Goal: Information Seeking & Learning: Learn about a topic

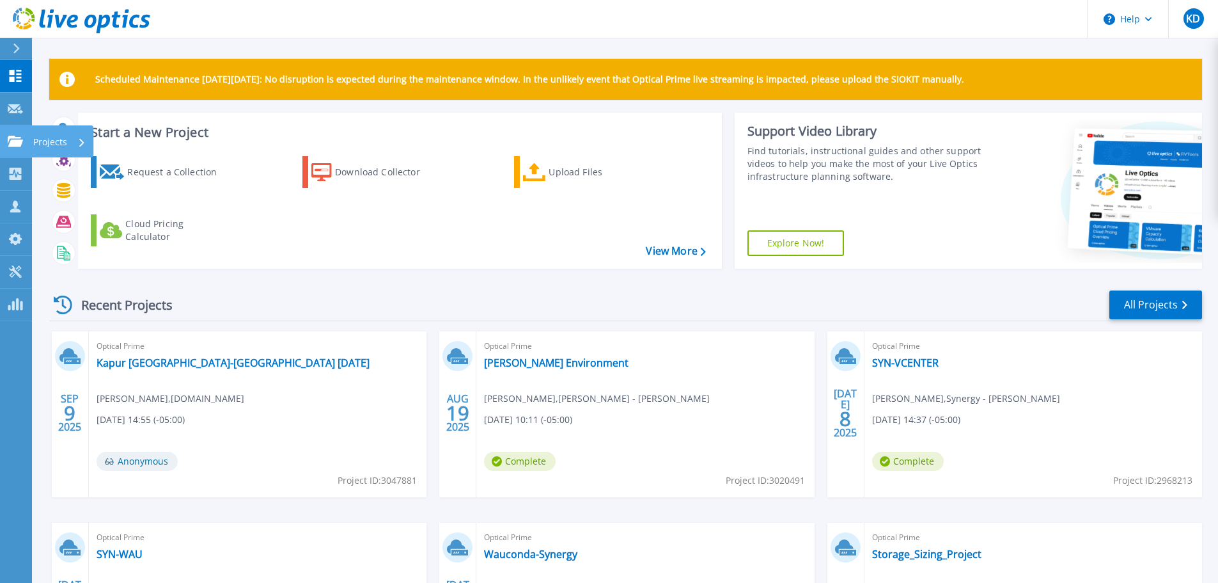
click at [19, 146] on icon at bounding box center [15, 141] width 15 height 11
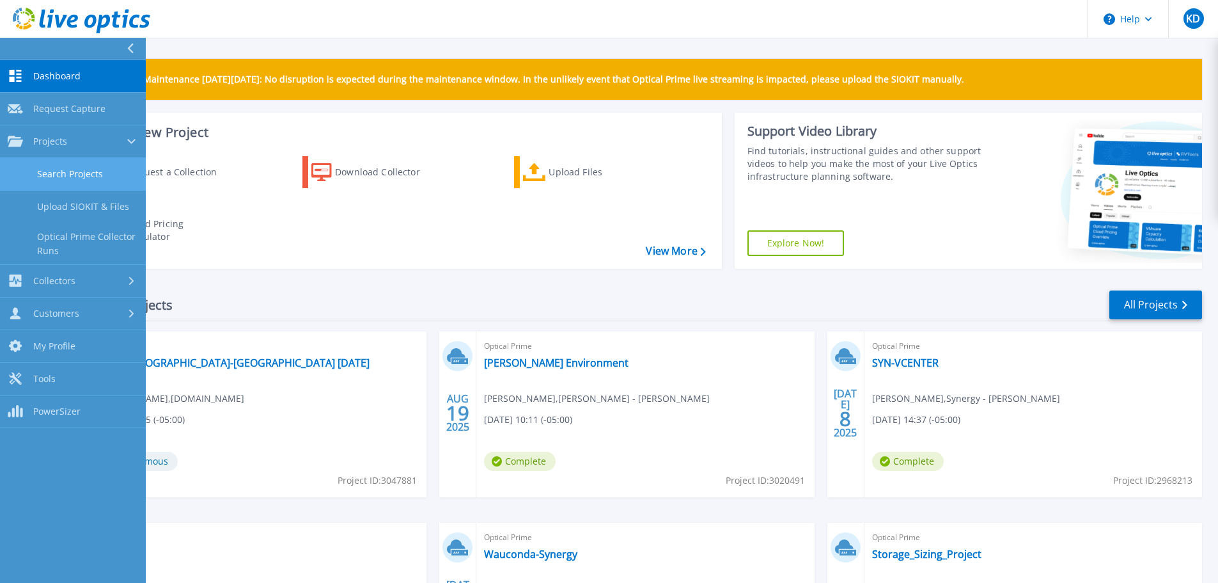
click at [83, 178] on link "Search Projects" at bounding box center [73, 174] width 146 height 33
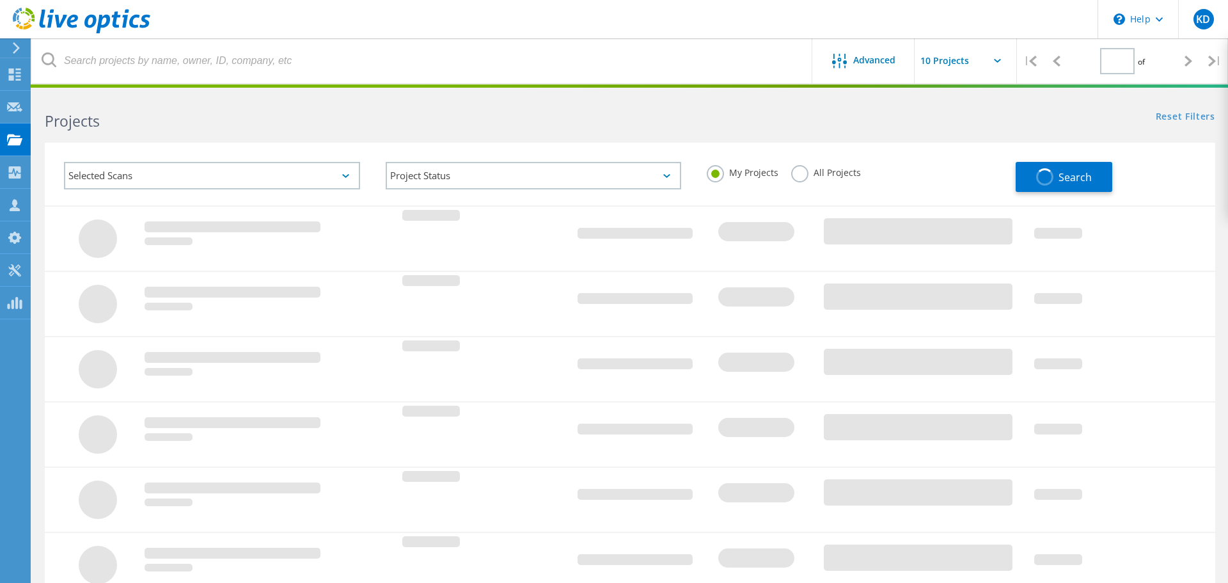
type input "1"
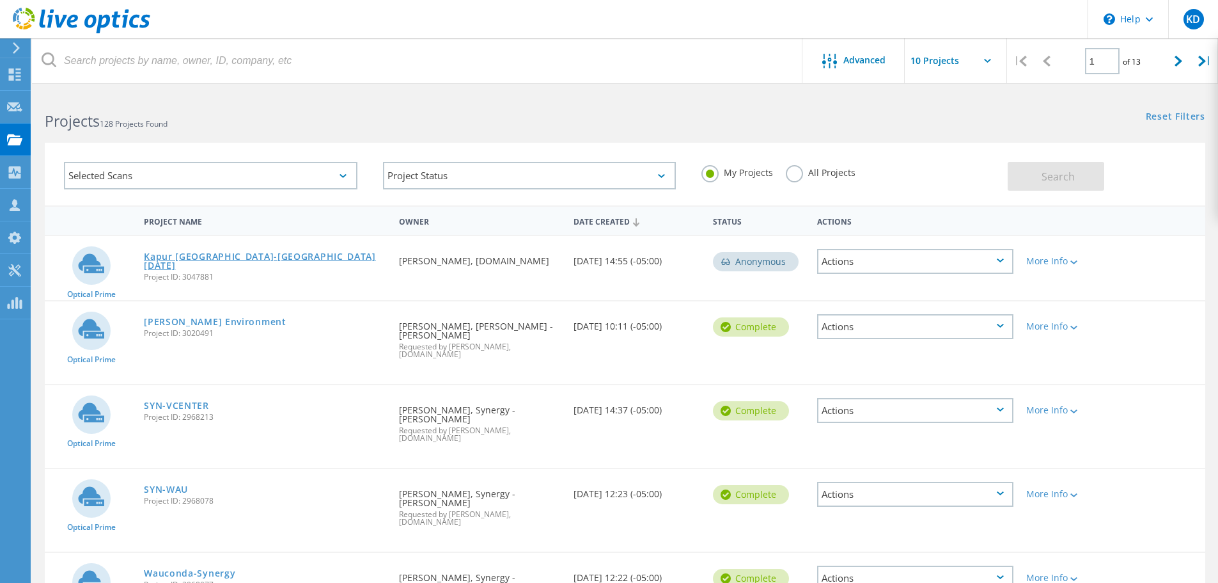
click at [184, 255] on link "Kapur [GEOGRAPHIC_DATA]-[GEOGRAPHIC_DATA] [DATE]" at bounding box center [265, 261] width 242 height 18
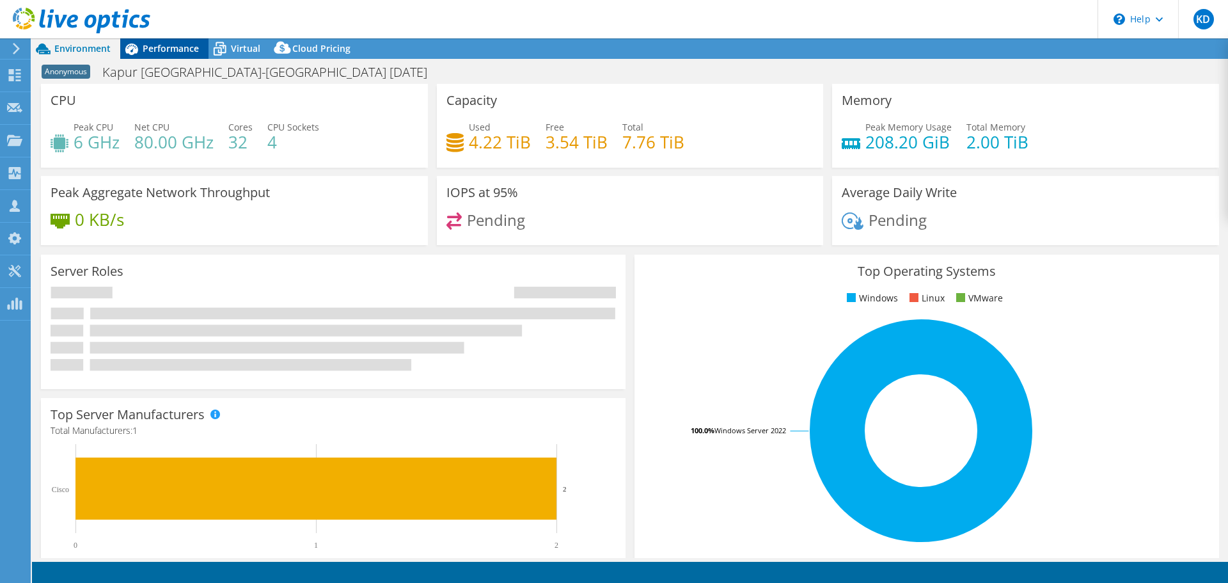
click at [182, 49] on span "Performance" at bounding box center [171, 48] width 56 height 12
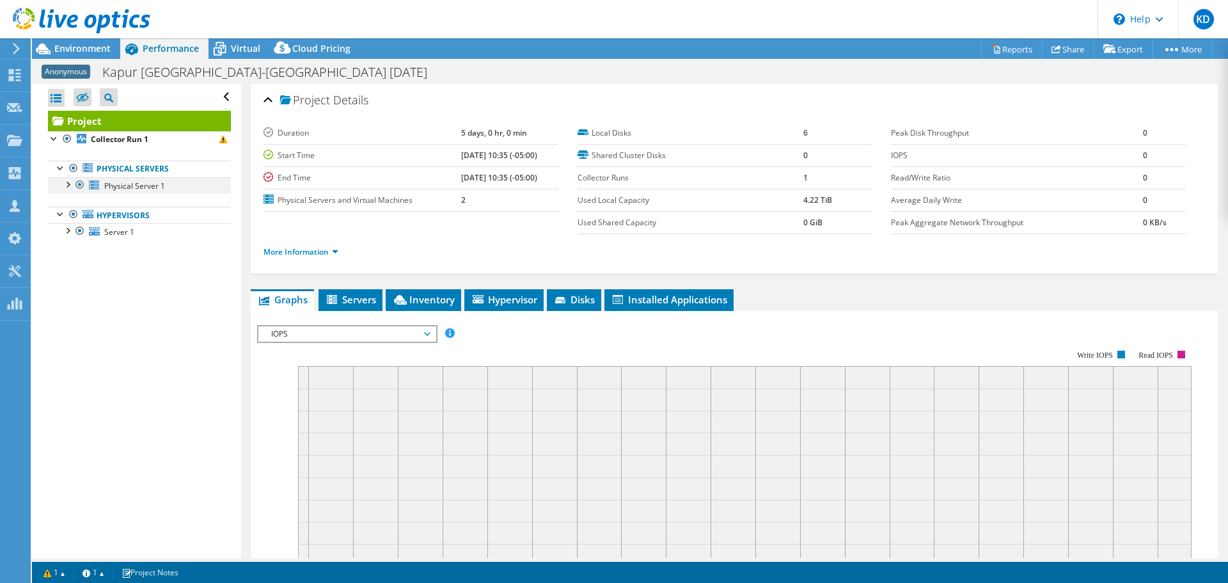
click at [64, 182] on div at bounding box center [67, 183] width 13 height 13
click at [109, 171] on link "Physical Servers" at bounding box center [139, 169] width 183 height 17
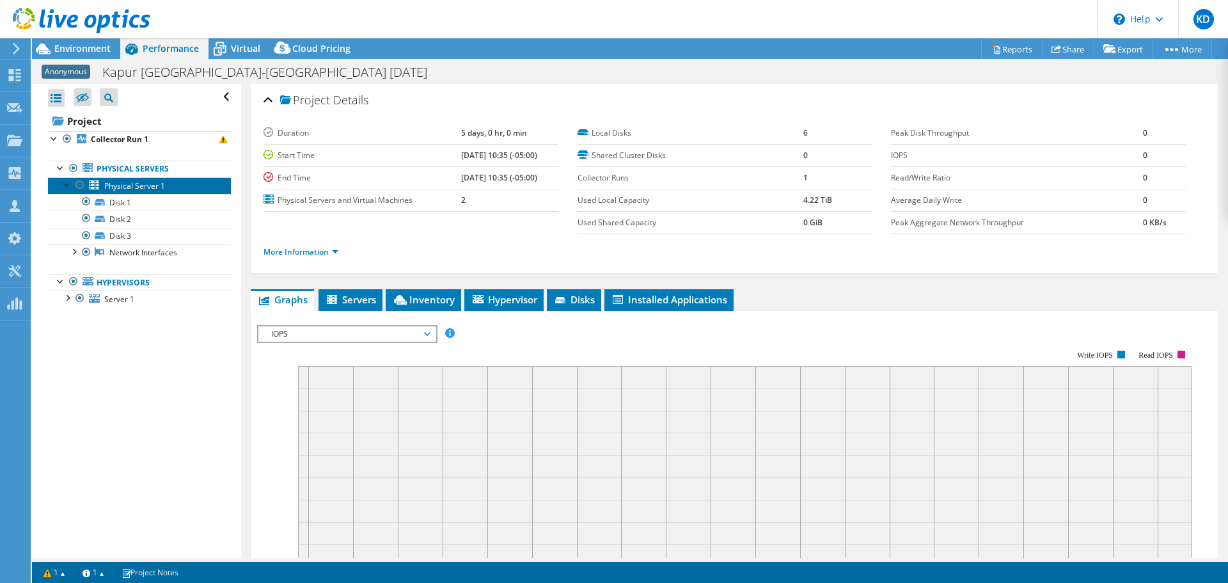
click at [122, 189] on span "Physical Server 1" at bounding box center [134, 185] width 61 height 11
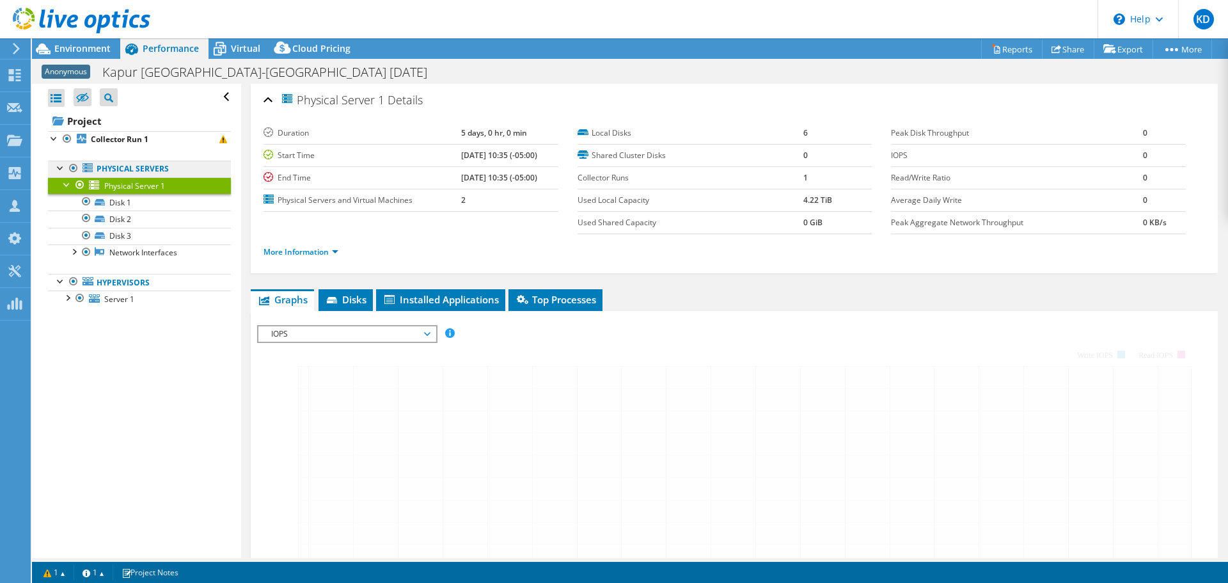
click at [122, 173] on link "Physical Servers" at bounding box center [139, 169] width 183 height 17
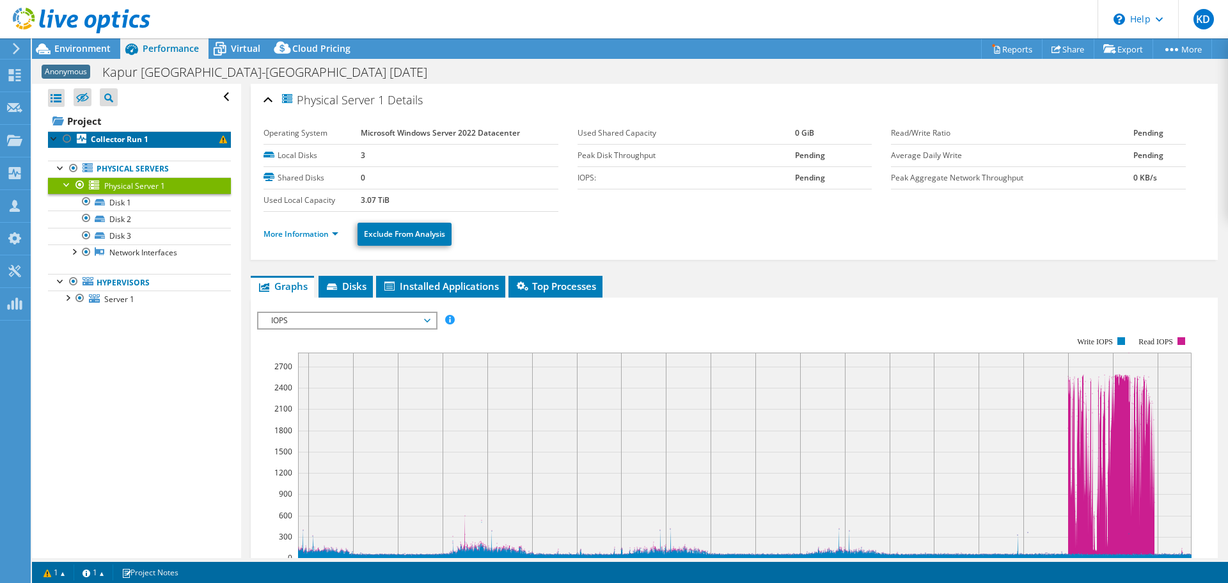
click at [122, 141] on b "Collector Run 1" at bounding box center [120, 139] width 58 height 11
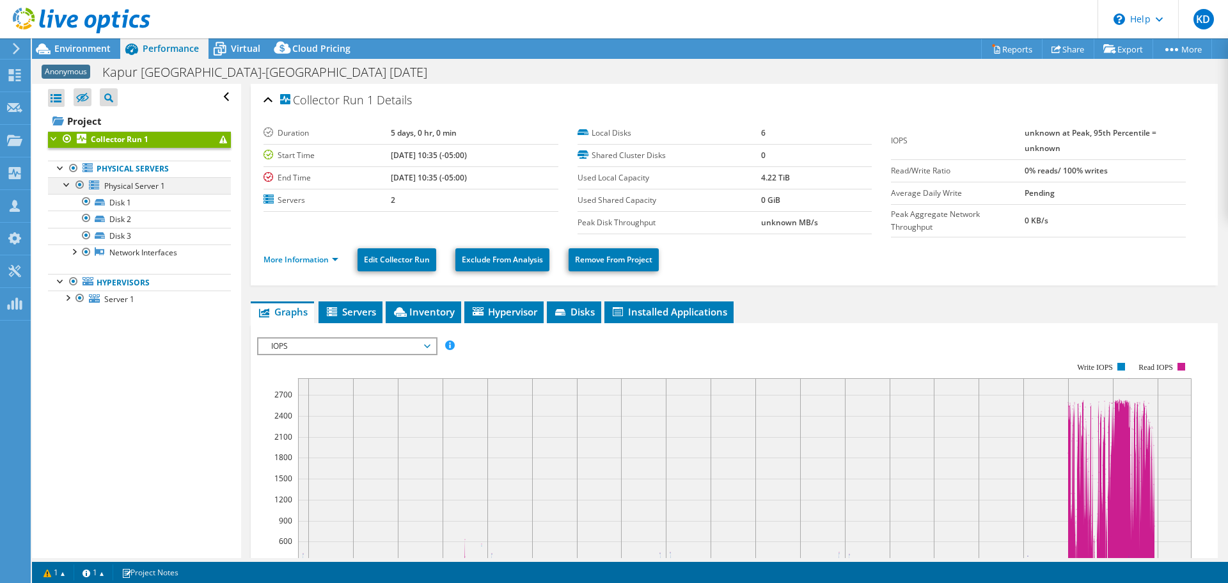
click at [68, 181] on div at bounding box center [67, 183] width 13 height 13
click at [134, 181] on span "Physical Server 1" at bounding box center [134, 185] width 61 height 11
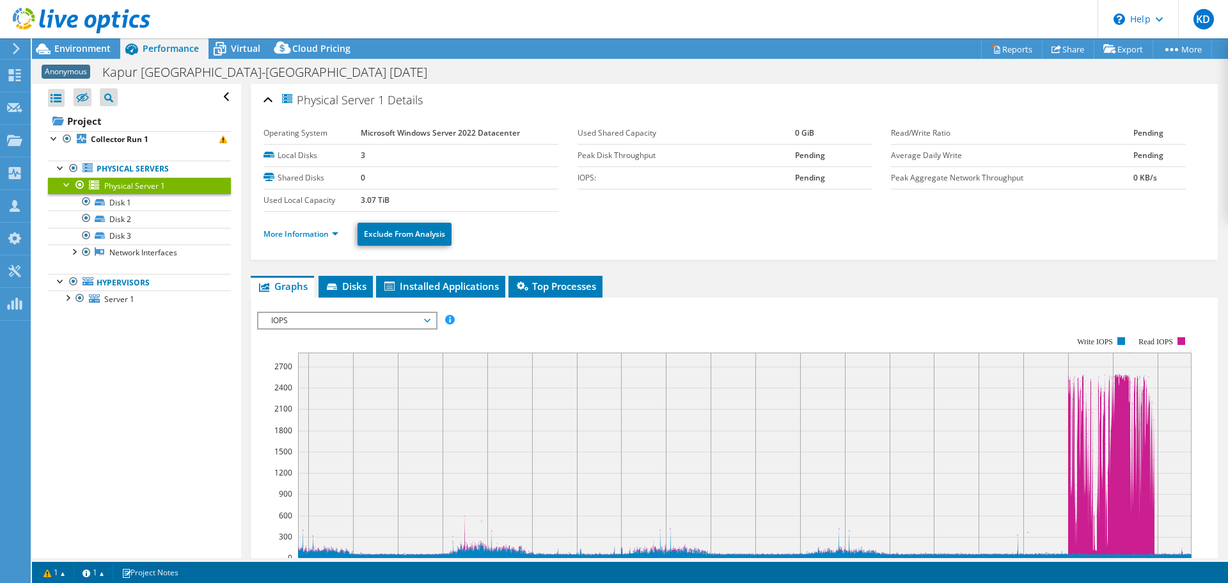
click at [327, 246] on div "More Information Exclude From Analysis" at bounding box center [733, 234] width 941 height 45
click at [328, 241] on ul "More Information Exclude From Analysis" at bounding box center [733, 232] width 941 height 26
click at [329, 238] on link "More Information" at bounding box center [300, 233] width 75 height 11
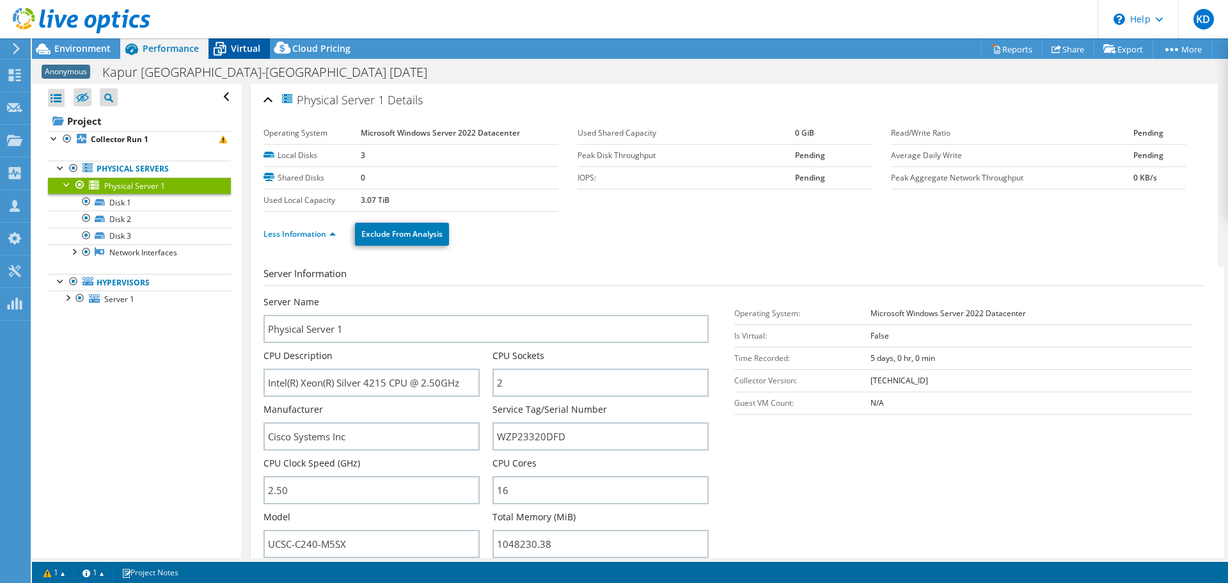
click at [239, 51] on span "Virtual" at bounding box center [245, 48] width 29 height 12
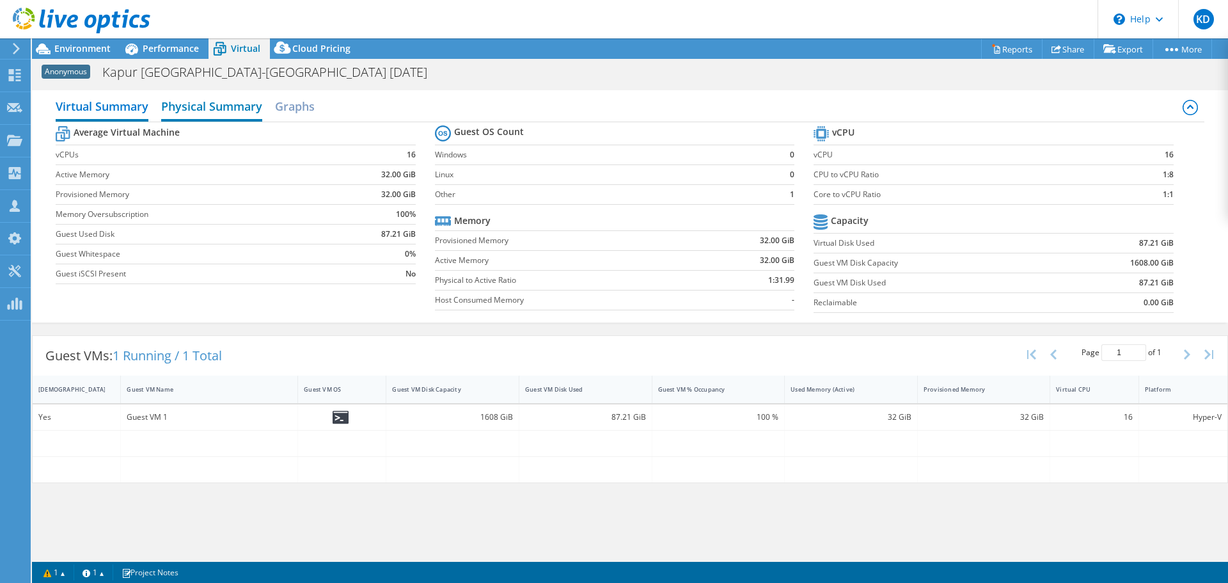
click at [222, 108] on h2 "Physical Summary" at bounding box center [211, 107] width 101 height 28
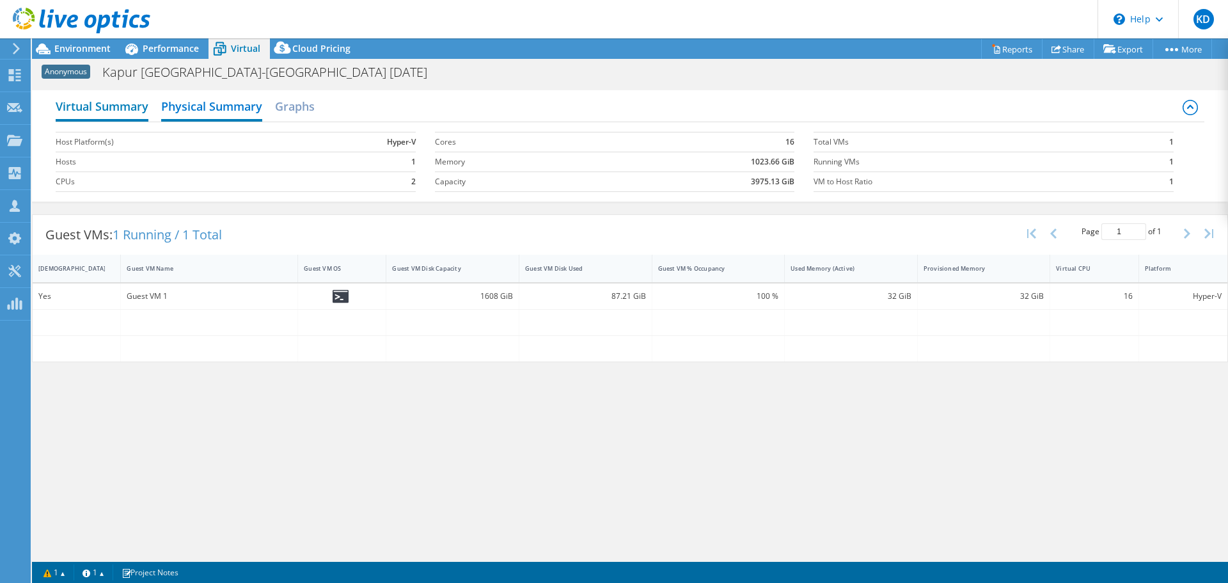
click at [124, 111] on h2 "Virtual Summary" at bounding box center [102, 107] width 93 height 28
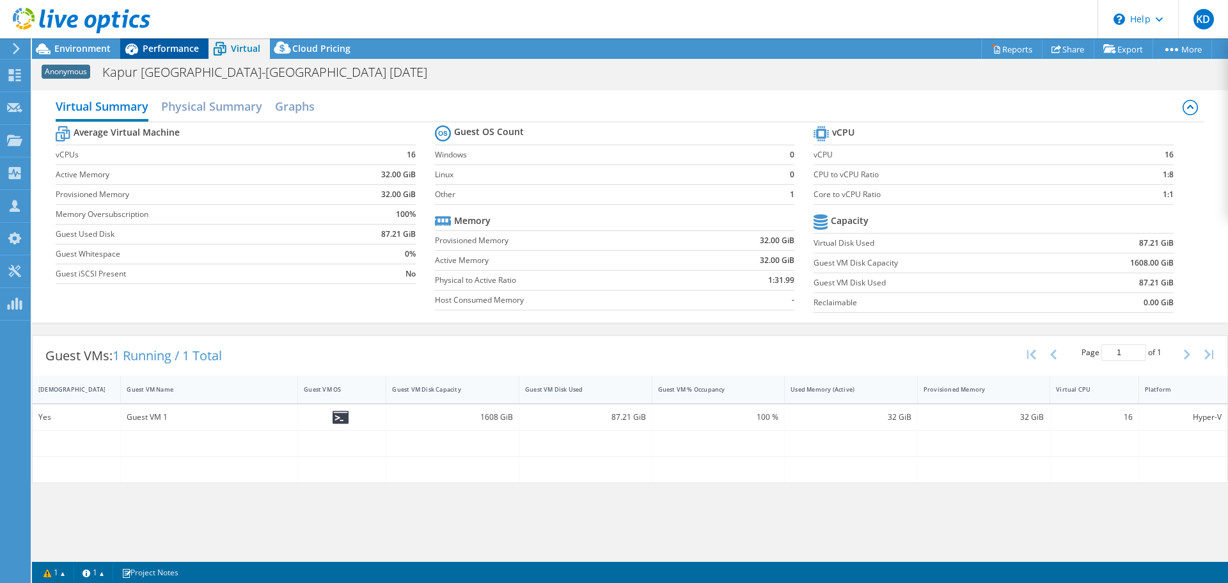
click at [157, 58] on div "Performance" at bounding box center [164, 48] width 88 height 20
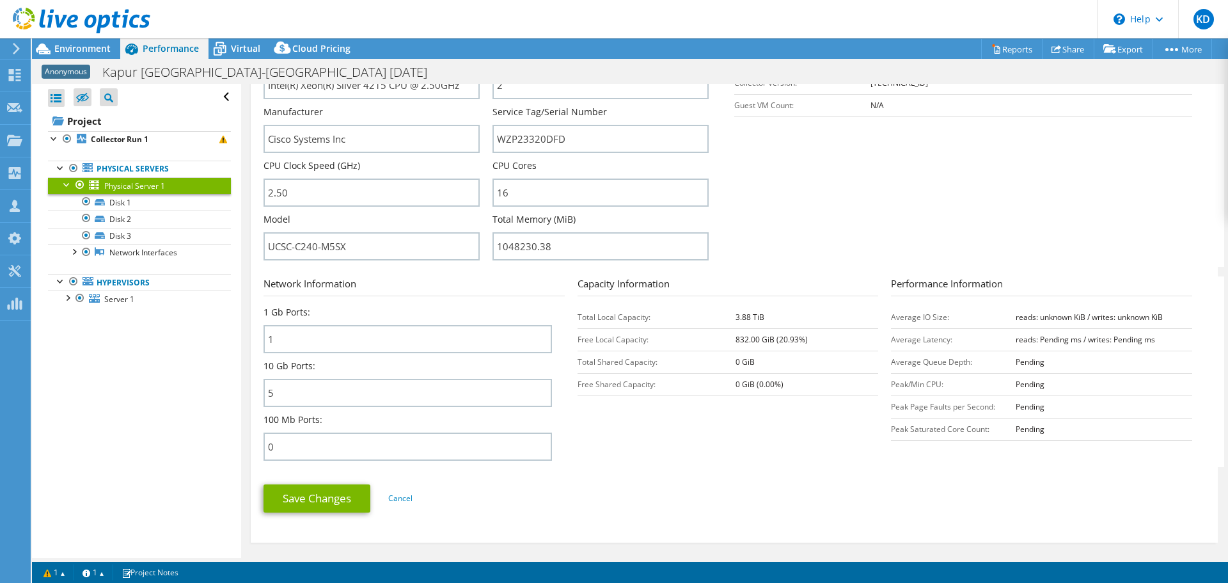
scroll to position [320, 0]
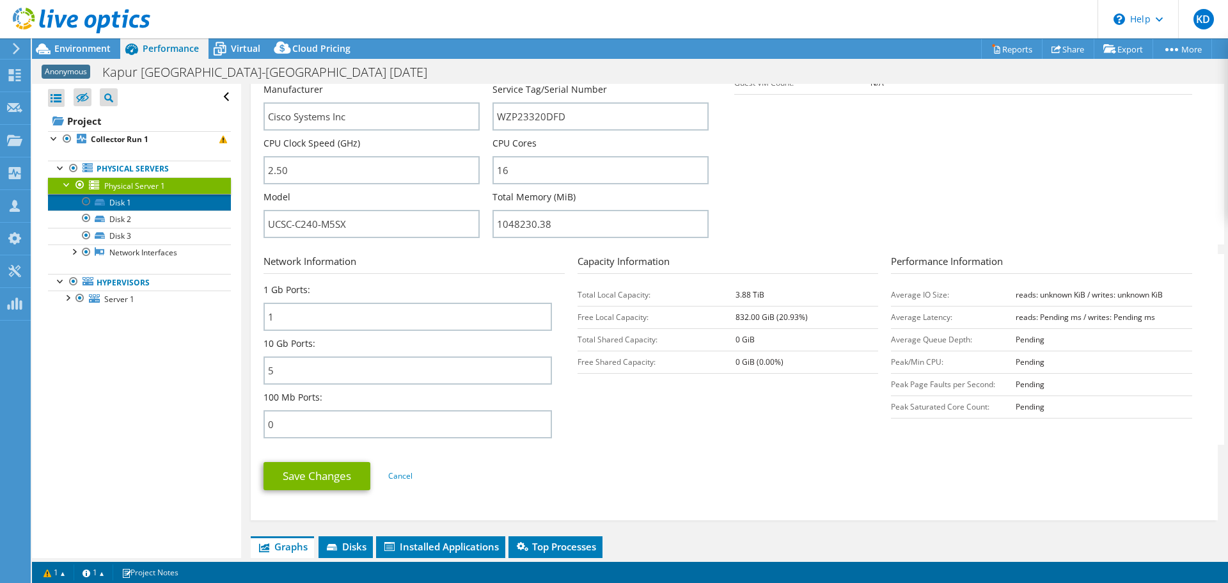
click at [132, 205] on link "Disk 1" at bounding box center [139, 202] width 183 height 17
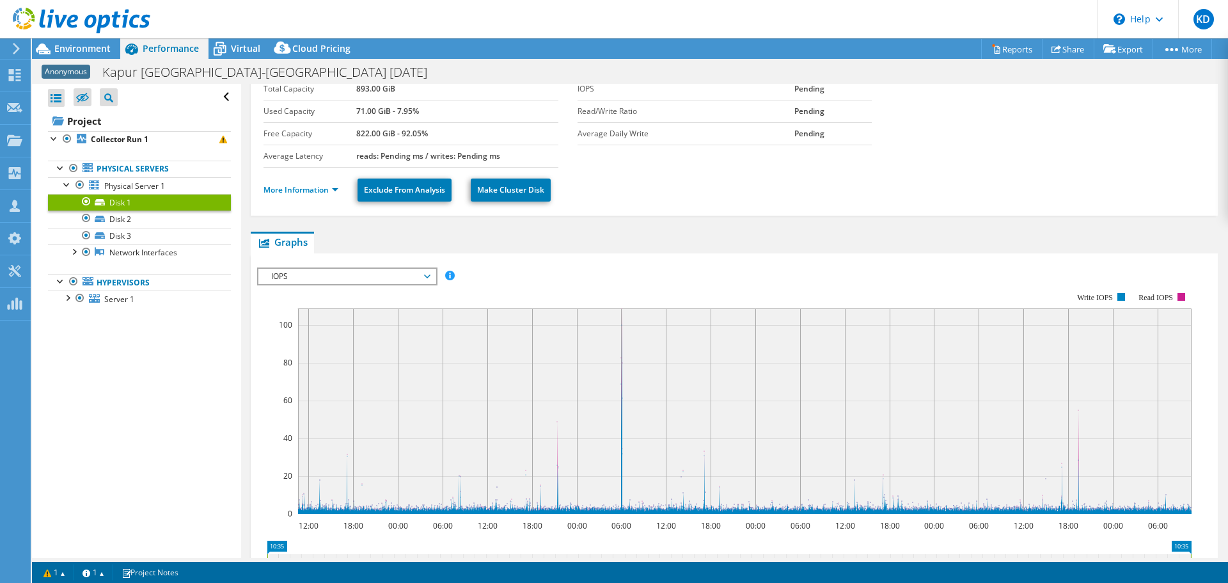
scroll to position [0, 0]
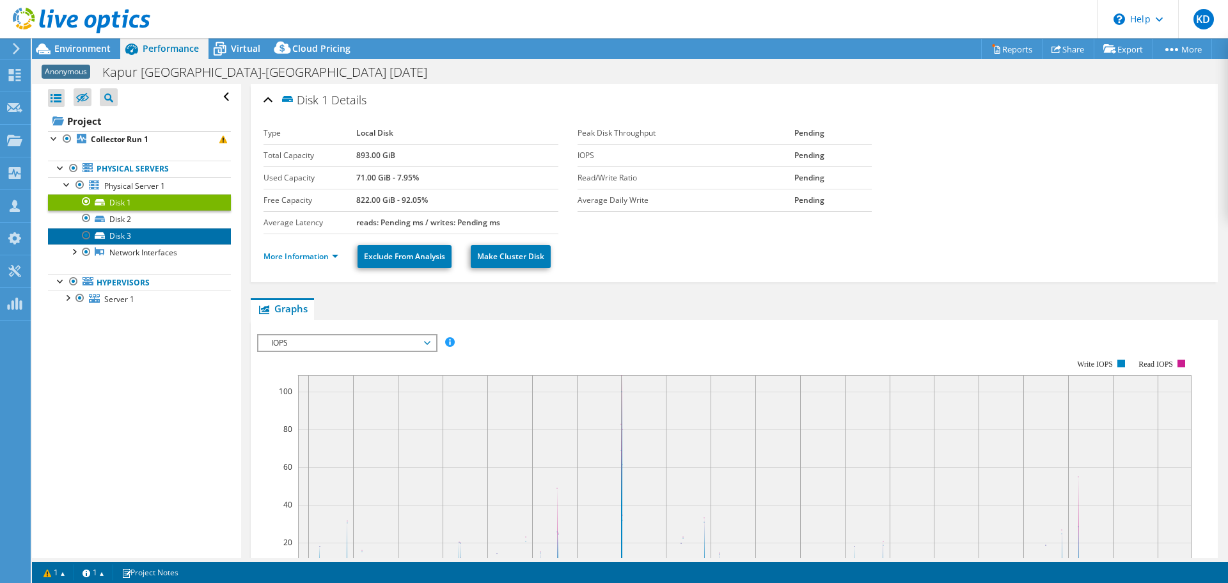
click at [150, 233] on link "Disk 3" at bounding box center [139, 236] width 183 height 17
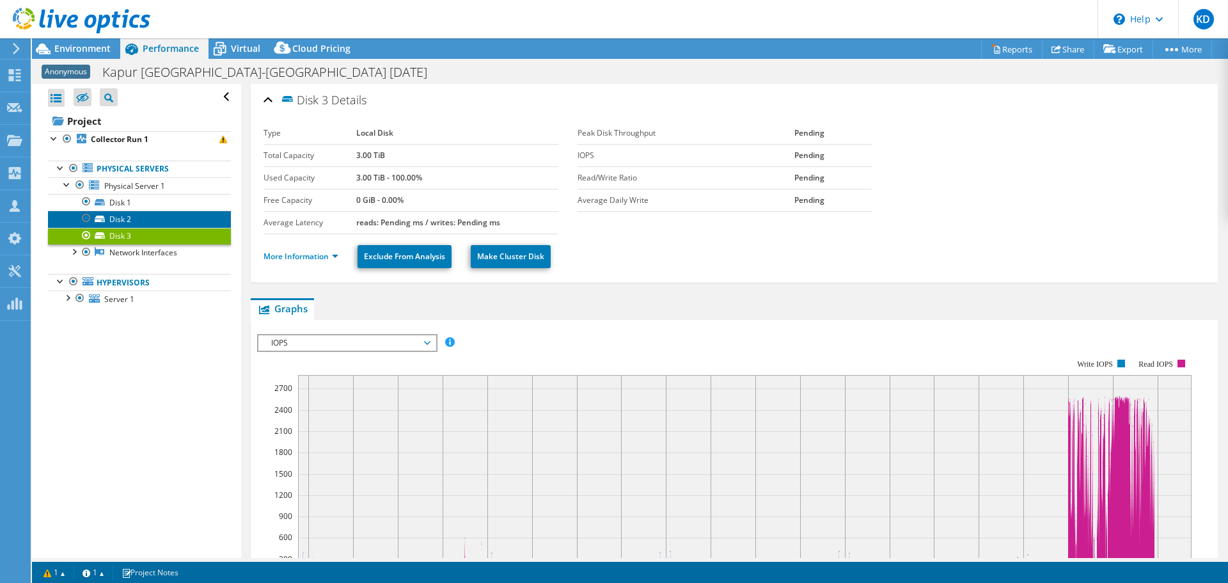
click at [167, 216] on link "Disk 2" at bounding box center [139, 218] width 183 height 17
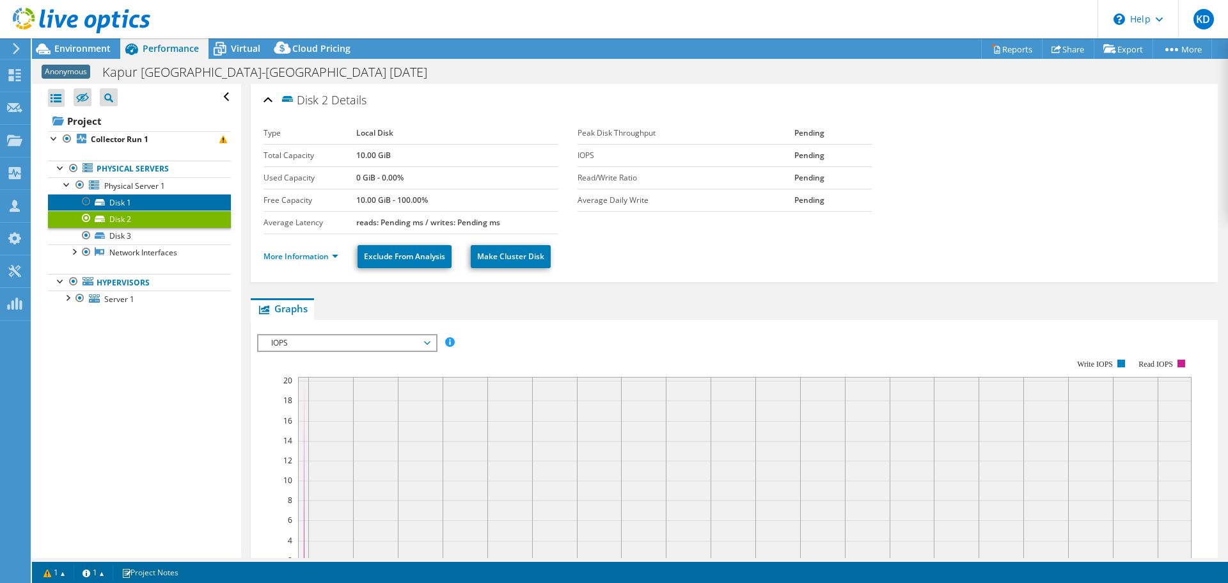
click at [148, 207] on link "Disk 1" at bounding box center [139, 202] width 183 height 17
